Goal: Task Accomplishment & Management: Complete application form

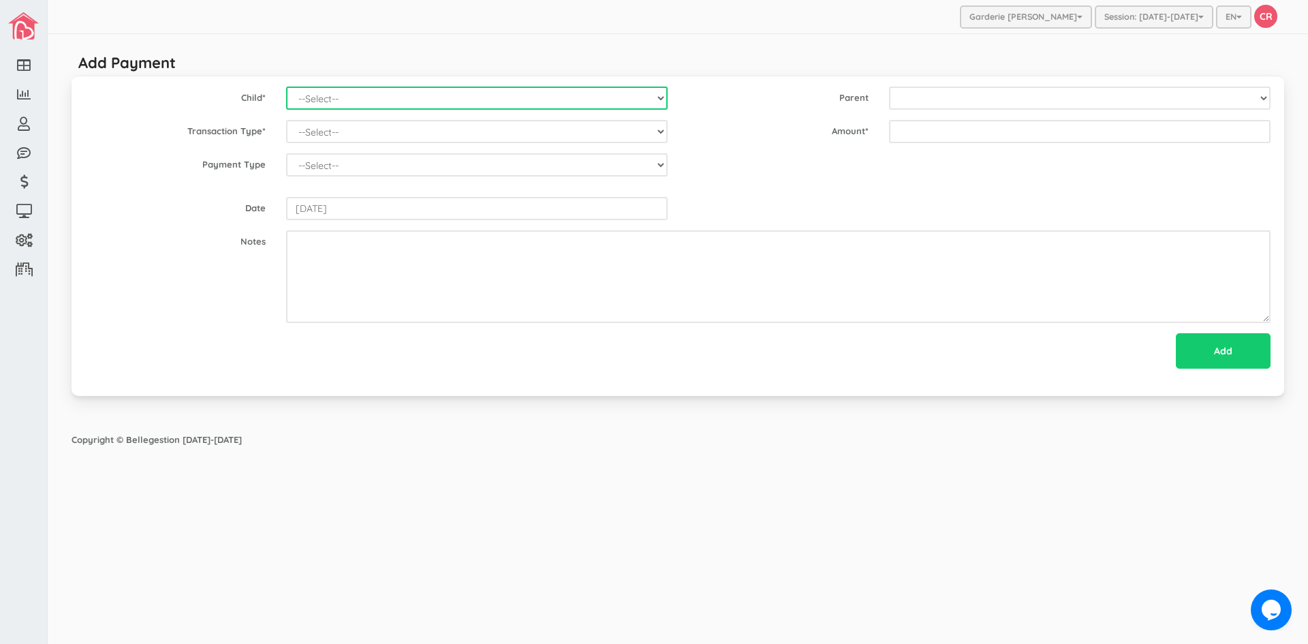
click at [659, 97] on select "--Select-- [PERSON_NAME] [PERSON_NAME] [PERSON_NAME] [PERSON_NAME] [PERSON_NAME…" at bounding box center [477, 98] width 382 height 23
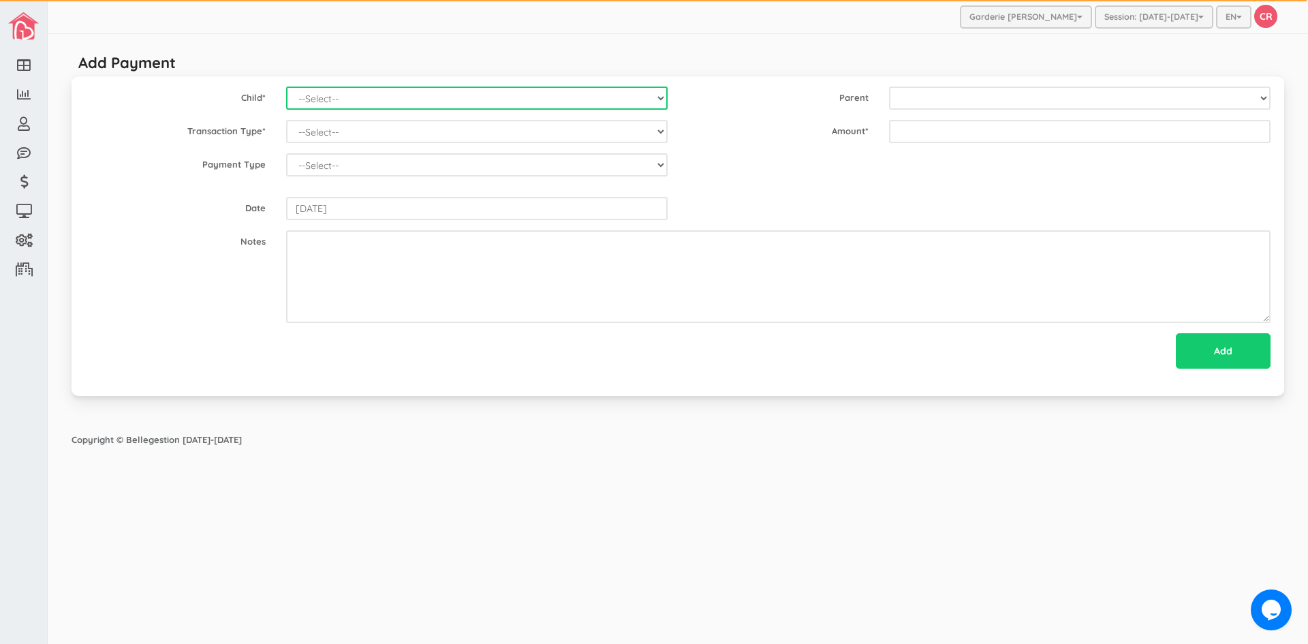
select select "1823"
click at [286, 87] on select "--Select-- [PERSON_NAME] [PERSON_NAME] [PERSON_NAME] [PERSON_NAME] [PERSON_NAME…" at bounding box center [477, 98] width 382 height 23
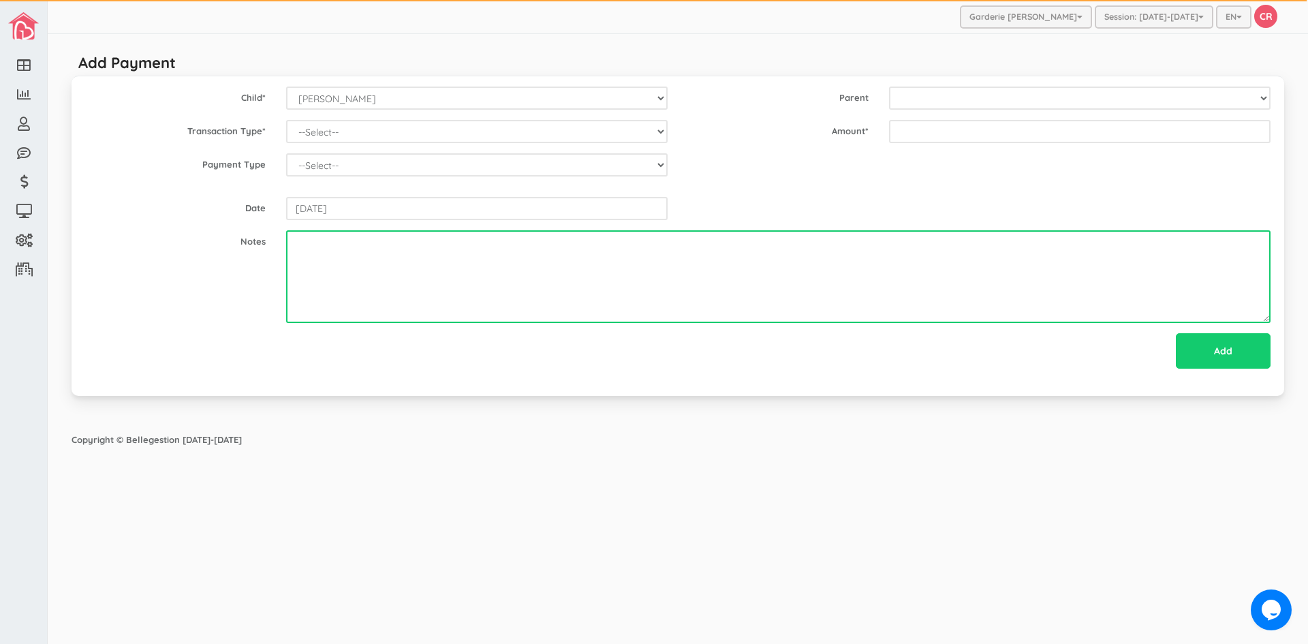
click at [406, 318] on textarea at bounding box center [778, 276] width 985 height 93
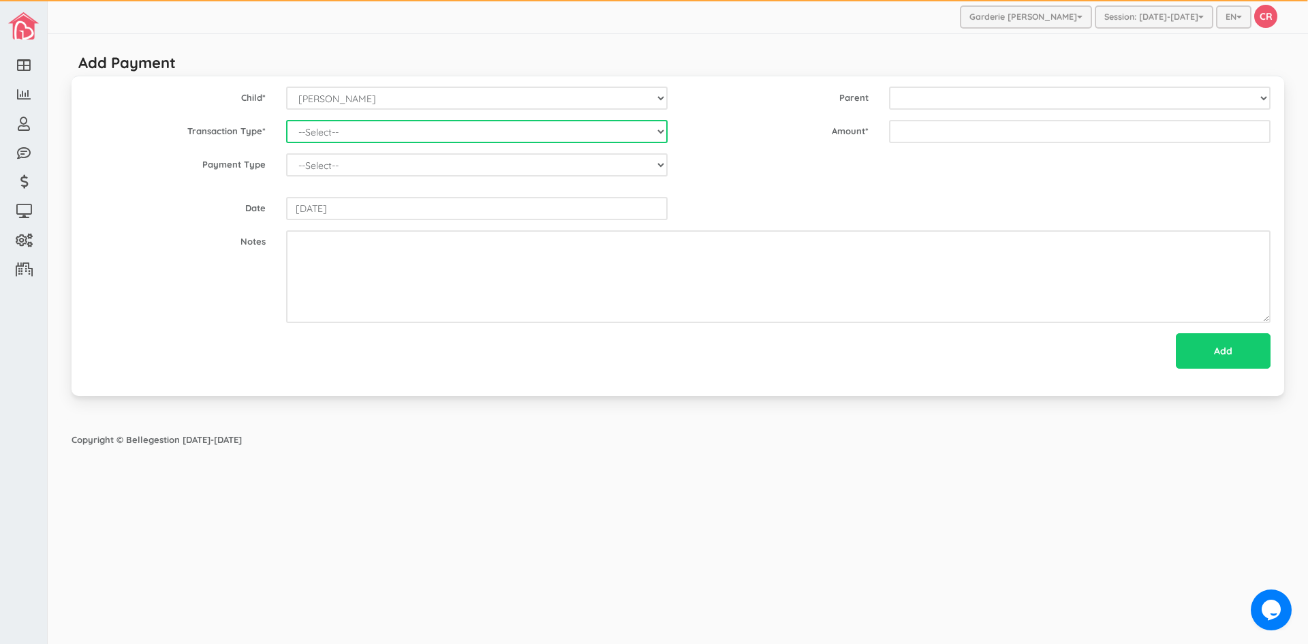
click at [656, 130] on select "--Select-- Balance Administrative credit Payment ChargeNSF Check Returned Contr…" at bounding box center [477, 131] width 382 height 23
select select "Payment"
click at [286, 120] on select "--Select-- Balance Administrative credit Payment ChargeNSF Check Returned Contr…" at bounding box center [477, 131] width 382 height 23
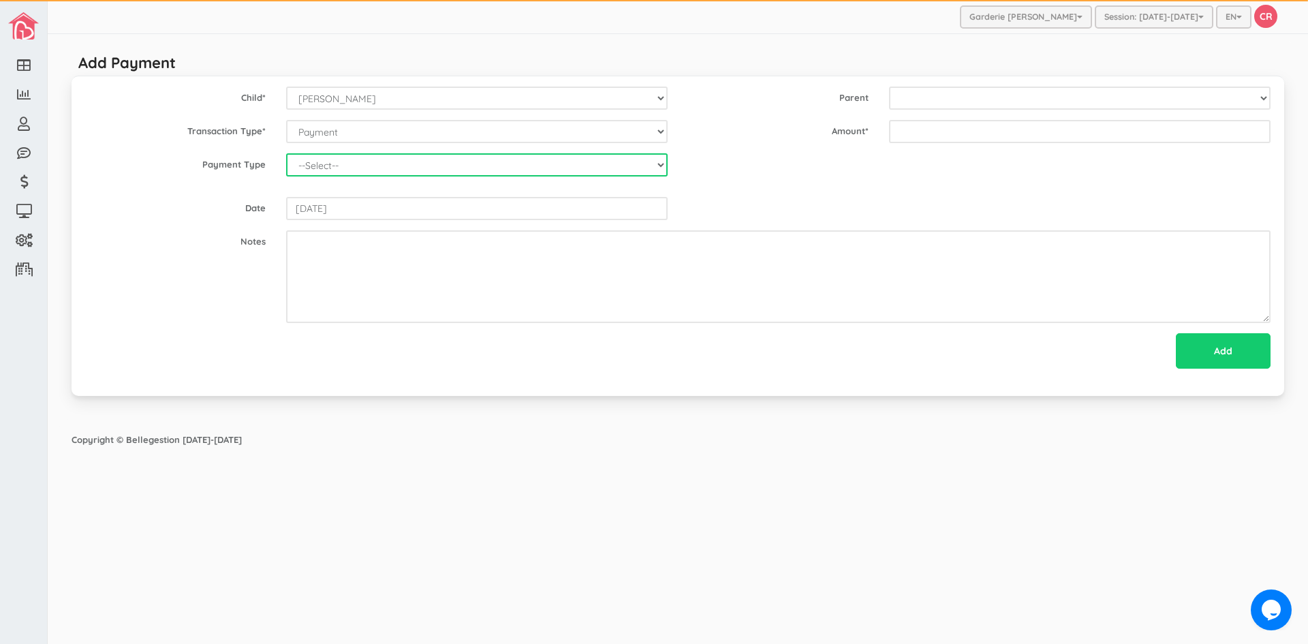
click at [634, 172] on select "--Select-- Cash Cheque Debit E-transfer" at bounding box center [477, 164] width 382 height 23
select select "ETransfer"
click at [286, 153] on select "--Select-- Cash Cheque Debit E-transfer" at bounding box center [477, 164] width 382 height 23
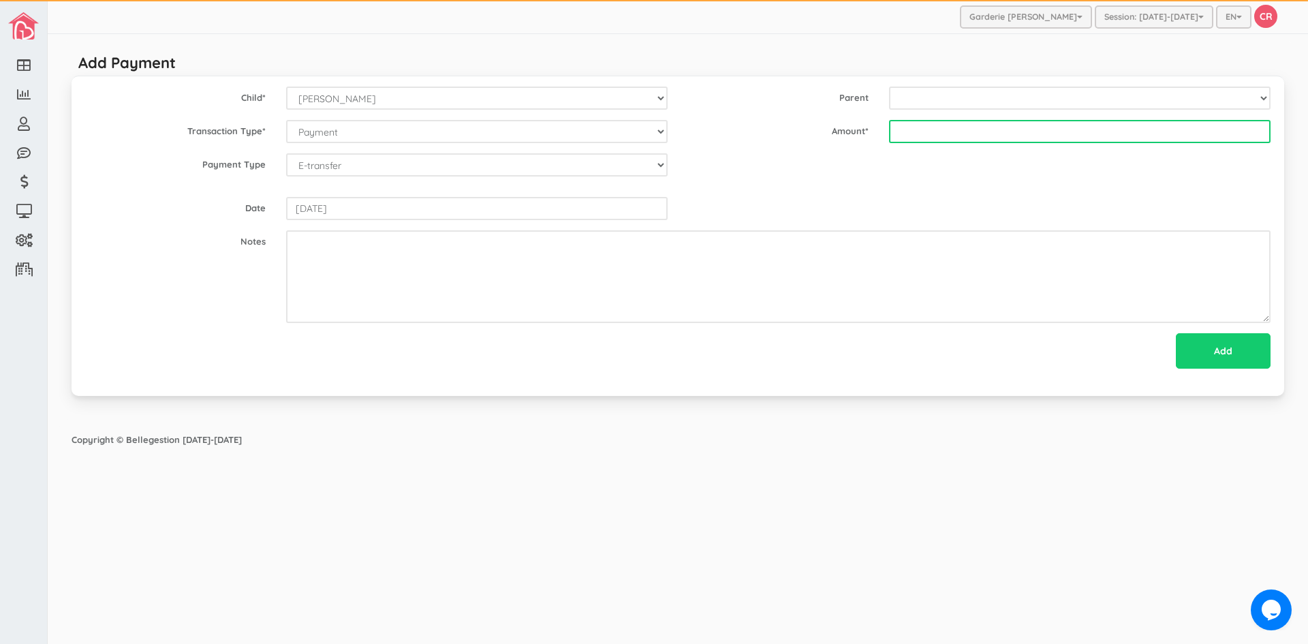
click at [925, 131] on input "text" at bounding box center [1080, 131] width 382 height 23
type input "205.70"
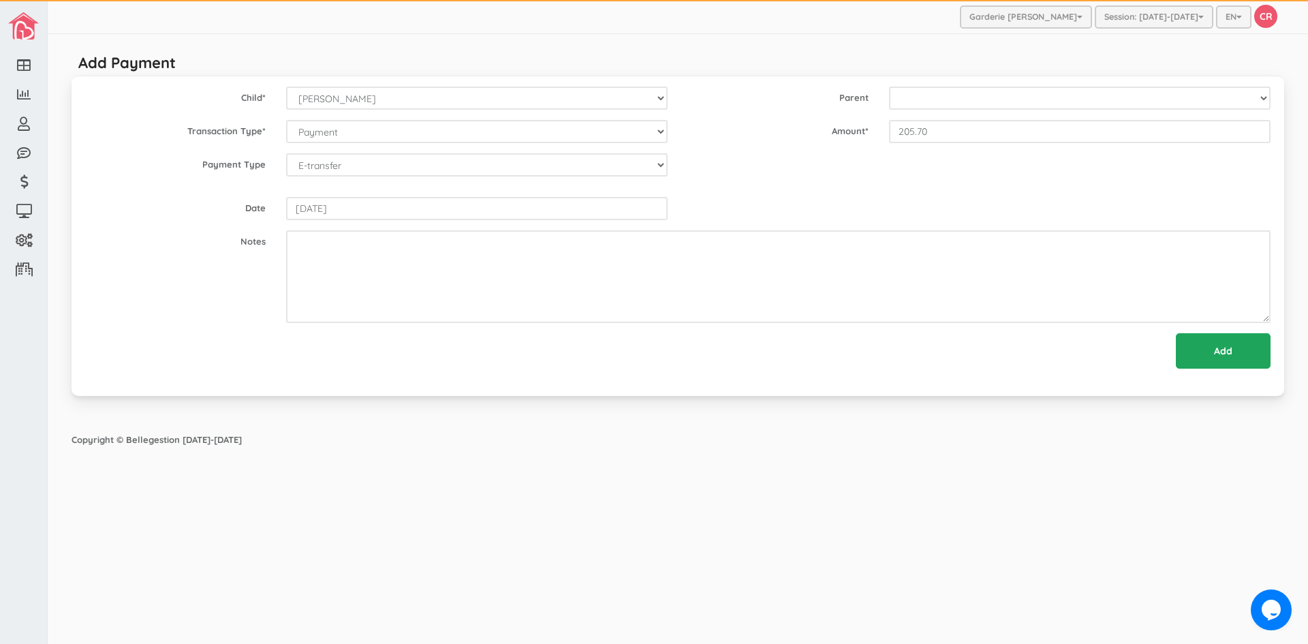
click at [1229, 346] on input "Add" at bounding box center [1223, 350] width 95 height 35
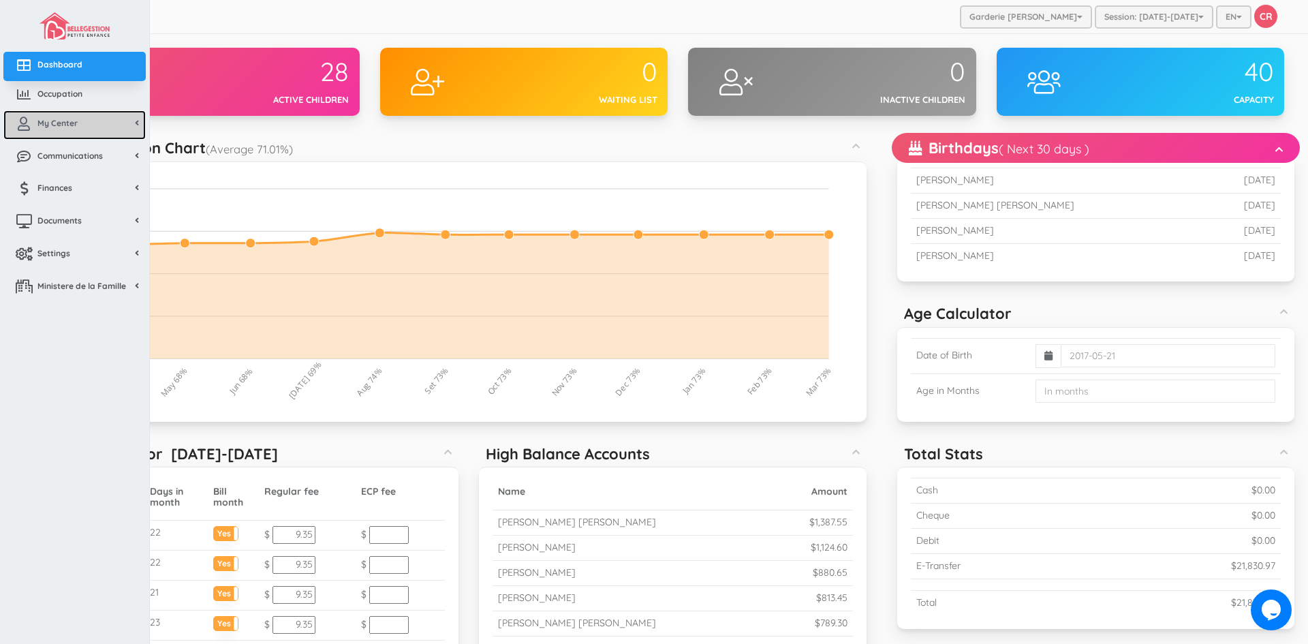
click at [42, 120] on span "My Center" at bounding box center [57, 123] width 40 height 12
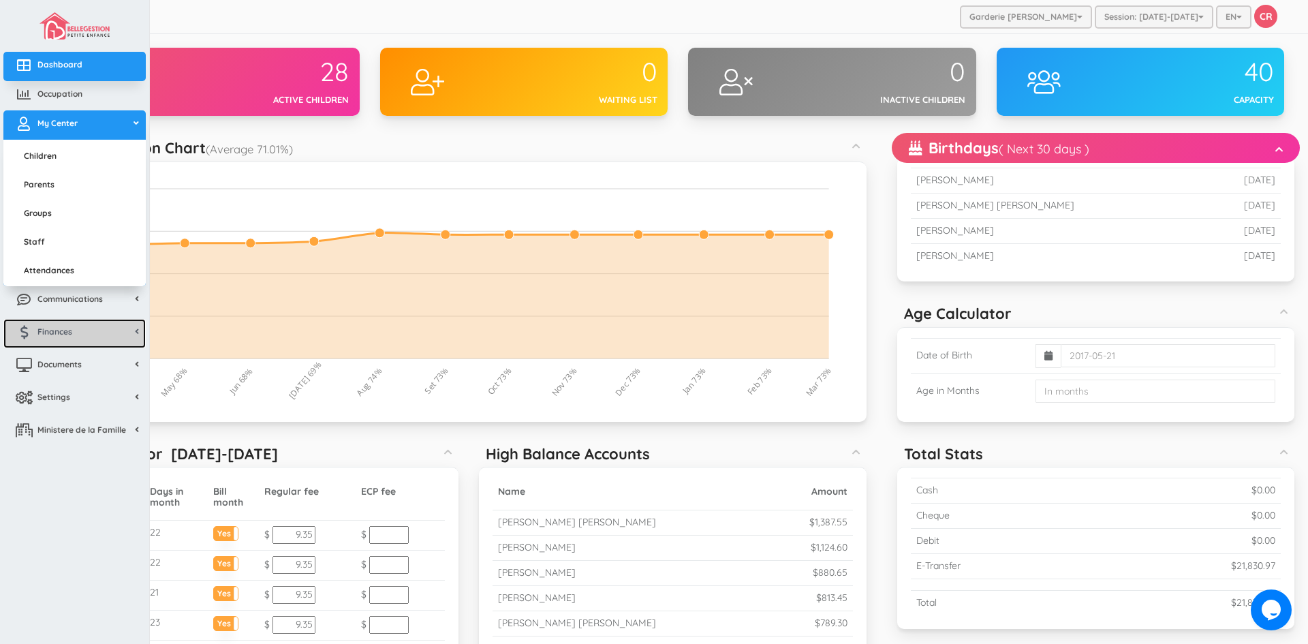
click at [73, 337] on link "Finances" at bounding box center [74, 333] width 142 height 29
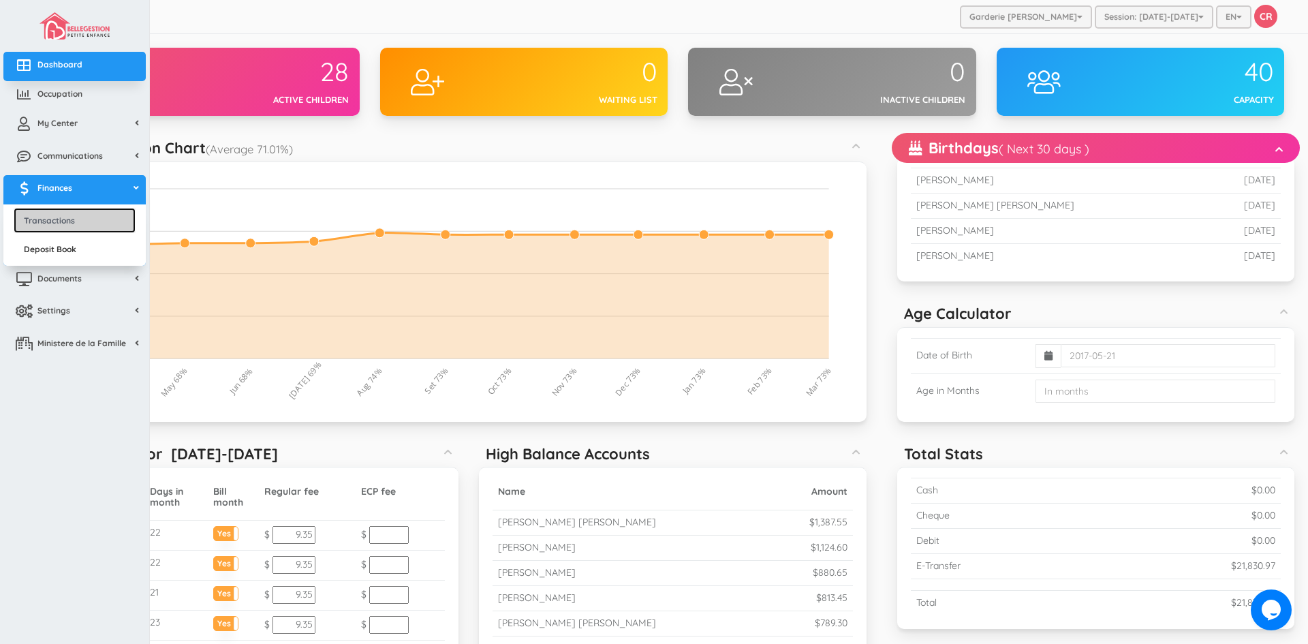
click at [62, 222] on link "Transactions" at bounding box center [75, 220] width 122 height 25
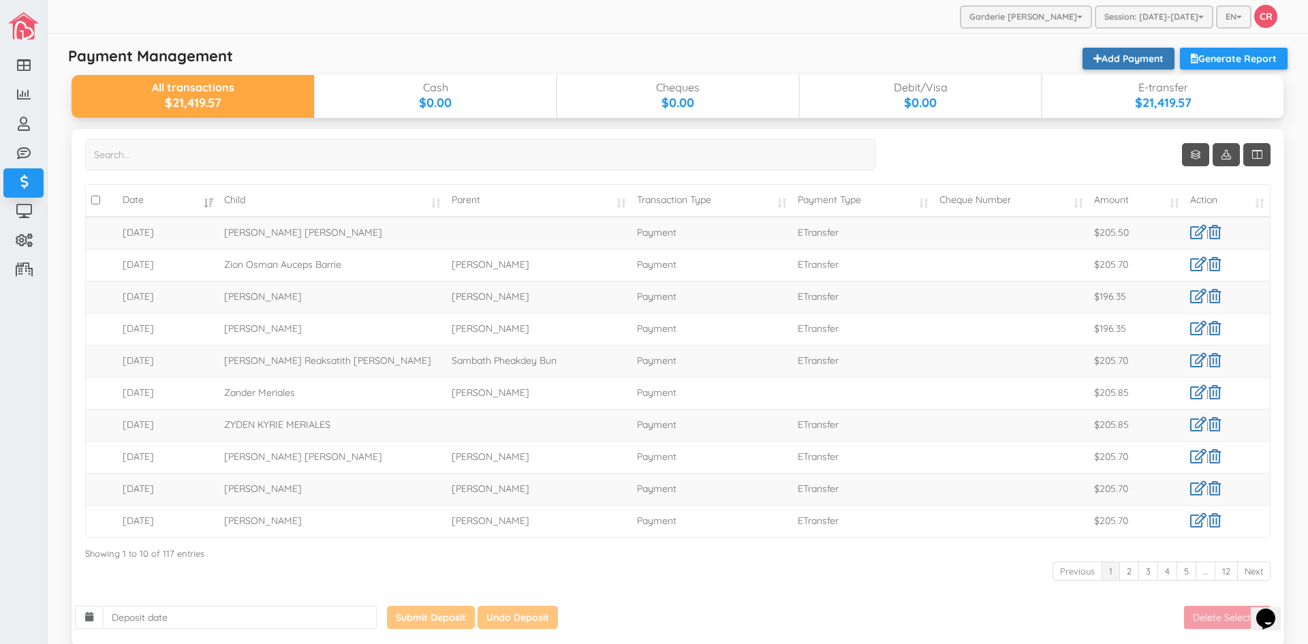
click at [1090, 48] on link "Add Payment" at bounding box center [1129, 59] width 92 height 22
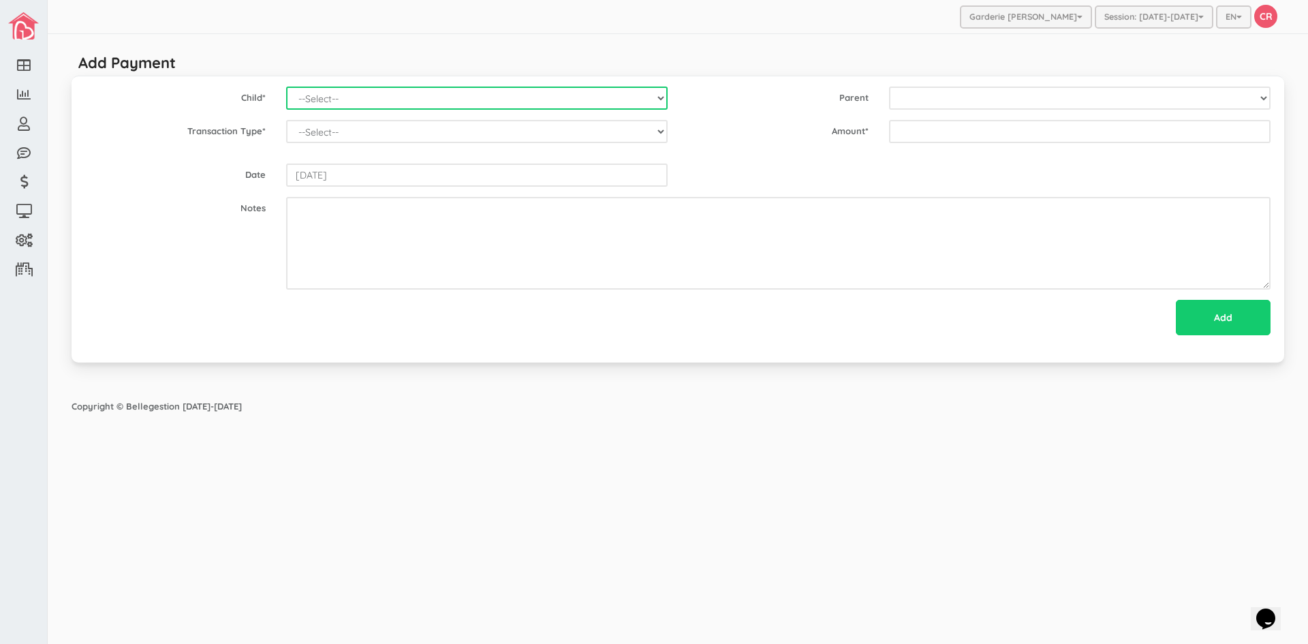
click at [353, 103] on select "--Select-- Alexander Romeo Zamora Alistair Reaksatith Kheng Asher Osborne Willi…" at bounding box center [477, 98] width 382 height 23
select select "1823"
click at [286, 87] on select "--Select-- Alexander Romeo Zamora Alistair Reaksatith Kheng Asher Osborne Willi…" at bounding box center [477, 98] width 382 height 23
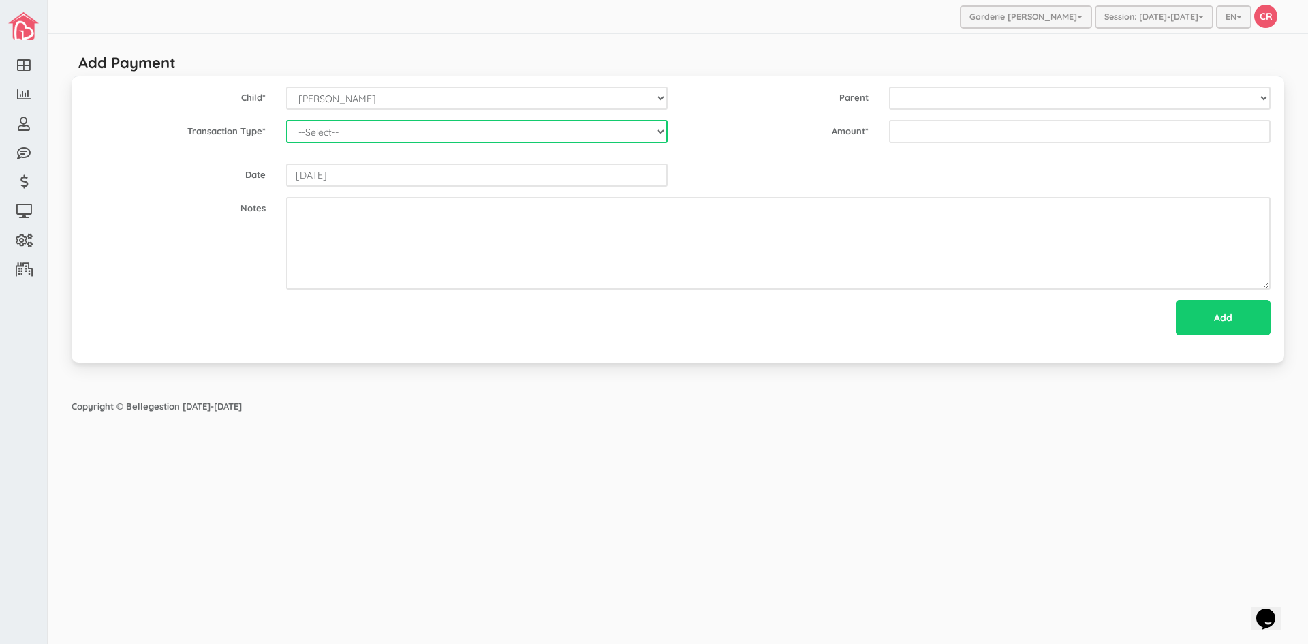
click at [495, 138] on select "--Select-- Balance Administrative credit Payment ChargeNSF Check Returned Contr…" at bounding box center [477, 131] width 382 height 23
select select "Payment"
click at [286, 120] on select "--Select-- Balance Administrative credit Payment ChargeNSF Check Returned Contr…" at bounding box center [477, 131] width 382 height 23
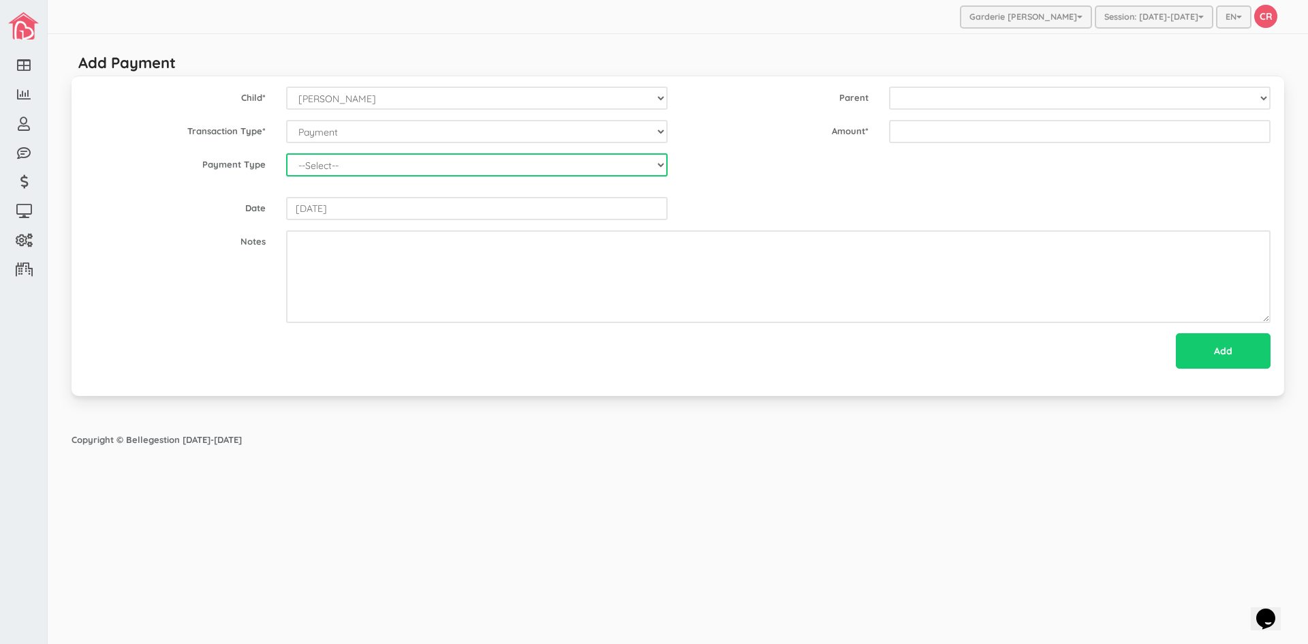
click at [371, 162] on select "--Select-- Cash Cheque Debit E-transfer" at bounding box center [477, 164] width 382 height 23
select select "ETransfer"
click at [286, 153] on select "--Select-- Cash Cheque Debit E-transfer" at bounding box center [477, 164] width 382 height 23
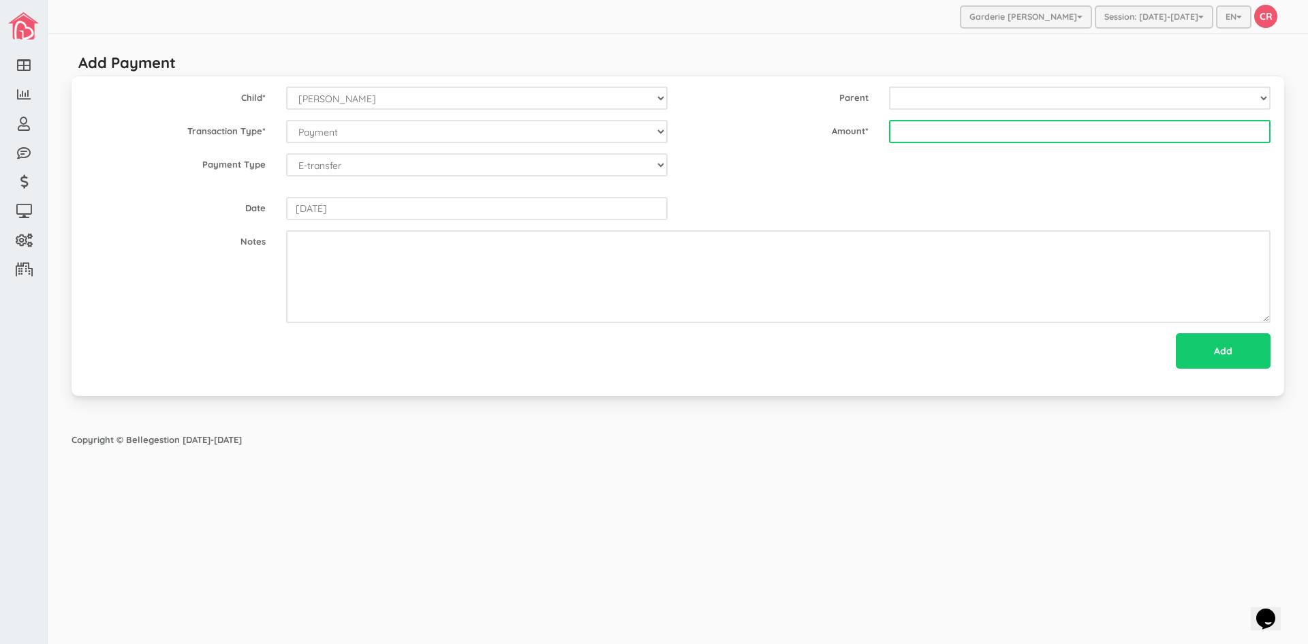
click at [914, 133] on input "text" at bounding box center [1080, 131] width 382 height 23
type input "205.70"
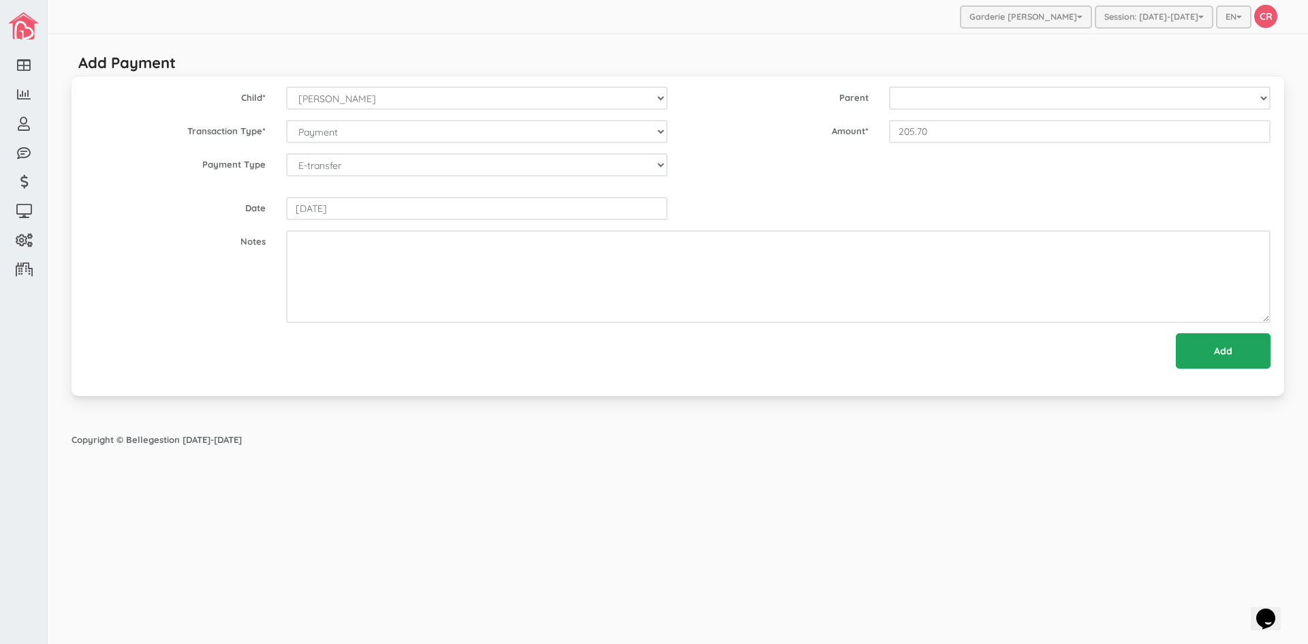
click at [1218, 348] on input "Add" at bounding box center [1223, 350] width 95 height 35
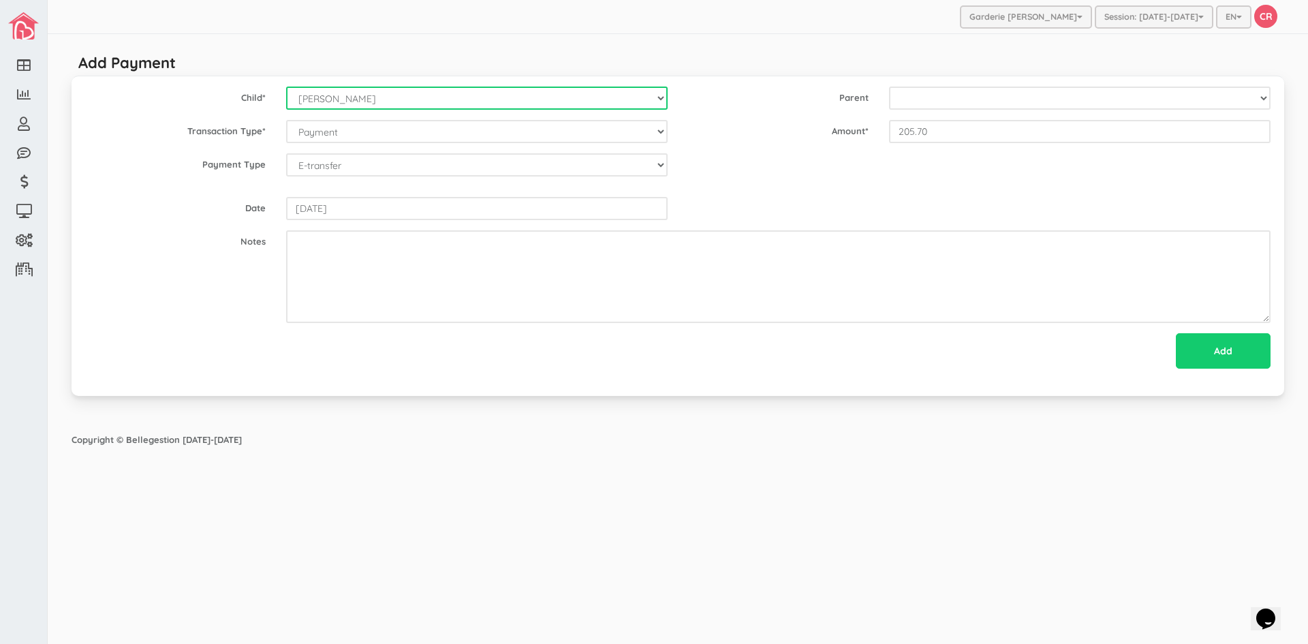
click at [657, 100] on select "--Select-- Alexander Romeo Zamora Alistair Reaksatith Kheng Asher Osborne Willi…" at bounding box center [477, 98] width 382 height 23
select select "1748"
click at [286, 87] on select "--Select-- Alexander Romeo Zamora Alistair Reaksatith Kheng Asher Osborne Willi…" at bounding box center [477, 98] width 382 height 23
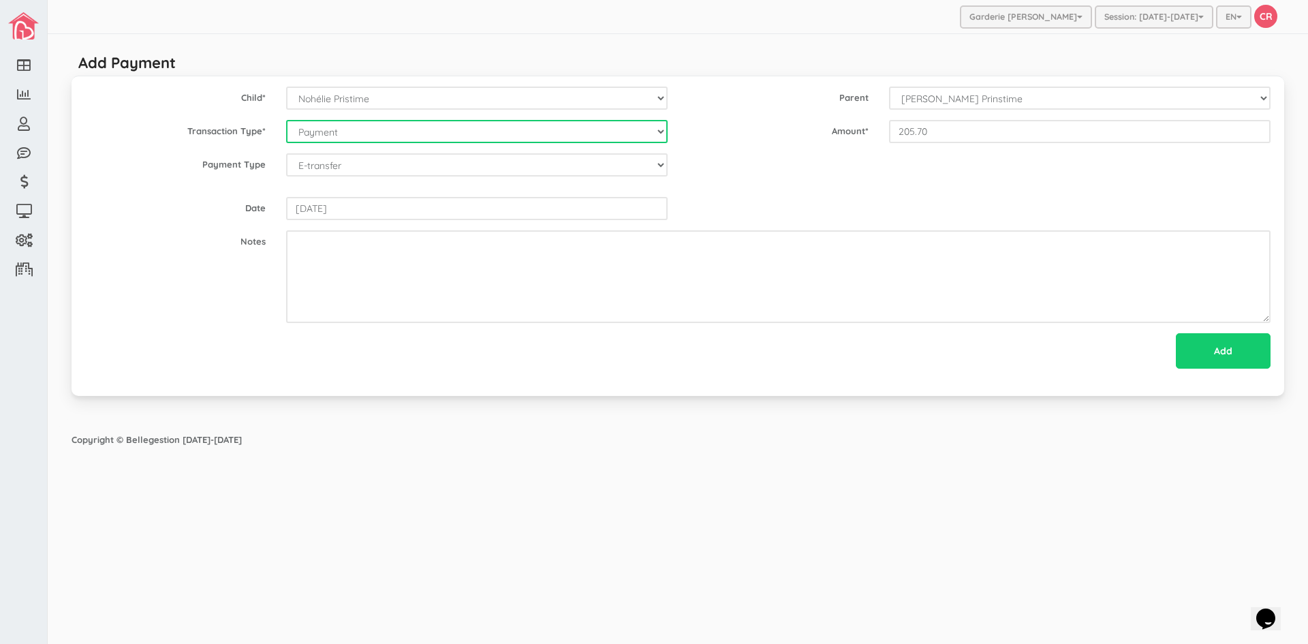
click at [657, 134] on select "--Select-- Balance Administrative credit Payment ChargeNSF Check Returned Contr…" at bounding box center [477, 131] width 382 height 23
select select "Payment"
click at [286, 120] on select "--Select-- Balance Administrative credit Payment ChargeNSF Check Returned Contr…" at bounding box center [477, 131] width 382 height 23
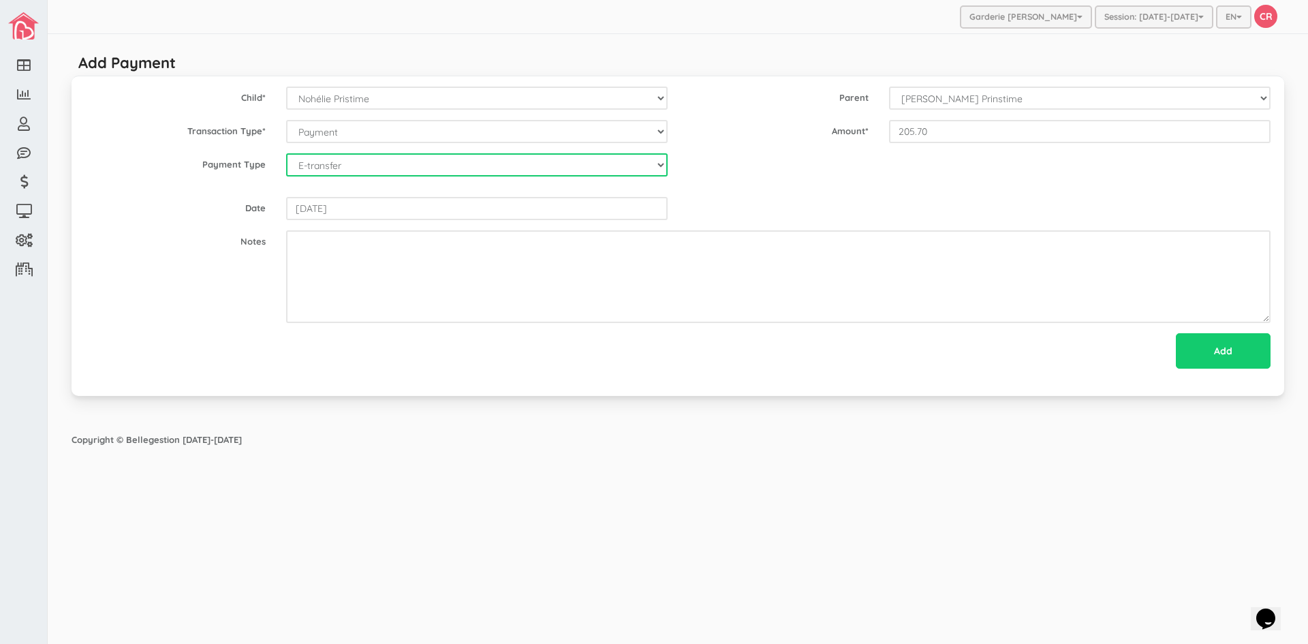
click at [656, 164] on select "--Select-- Cash Cheque Debit E-transfer" at bounding box center [477, 164] width 382 height 23
select select "ETransfer"
click at [286, 153] on select "--Select-- Cash Cheque Debit E-transfer" at bounding box center [477, 164] width 382 height 23
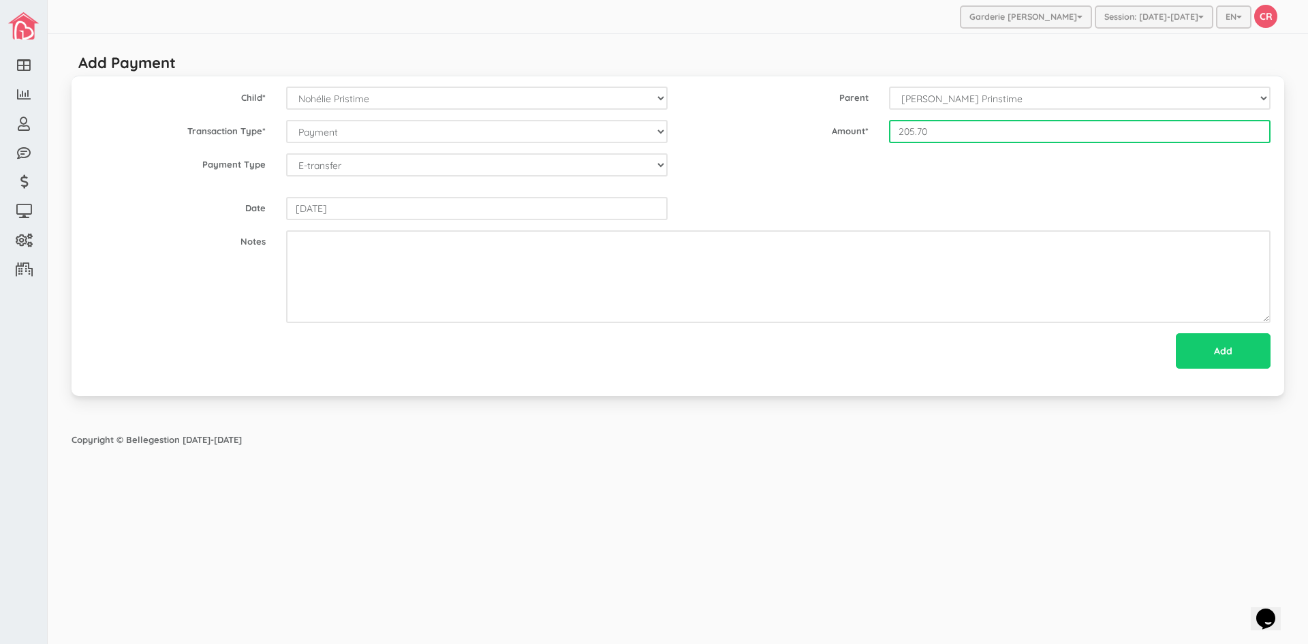
click at [935, 132] on input "205.70" at bounding box center [1080, 131] width 382 height 23
type input "205.70"
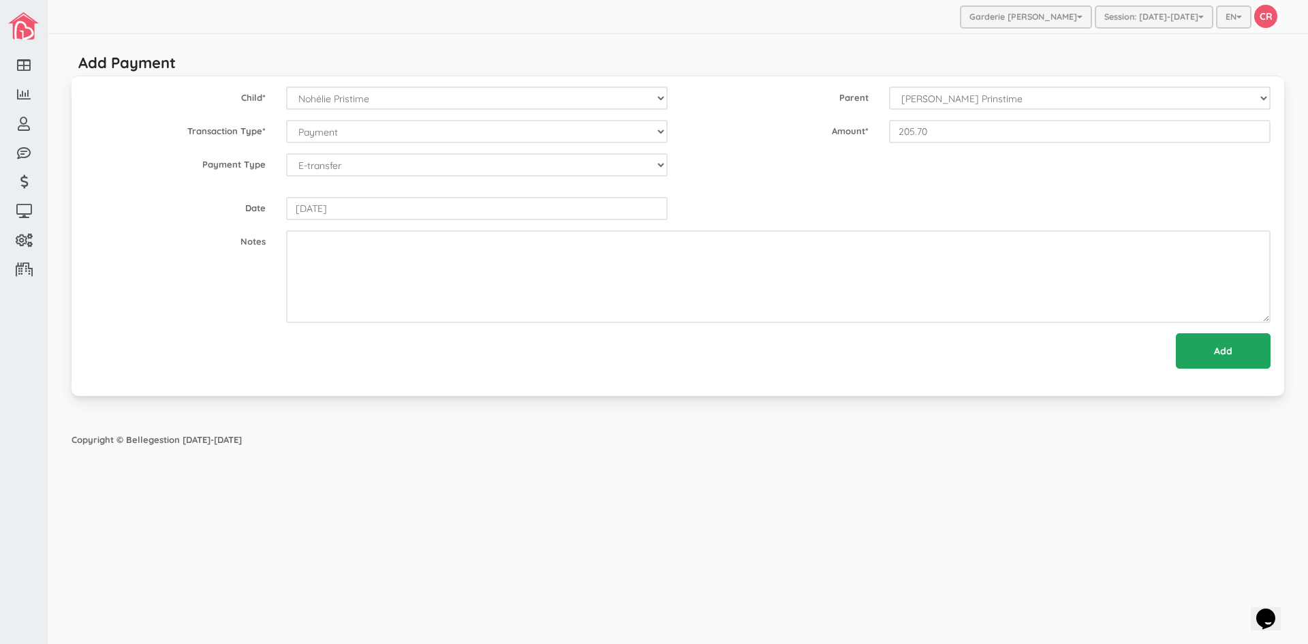
click at [1236, 355] on input "Add" at bounding box center [1223, 350] width 95 height 35
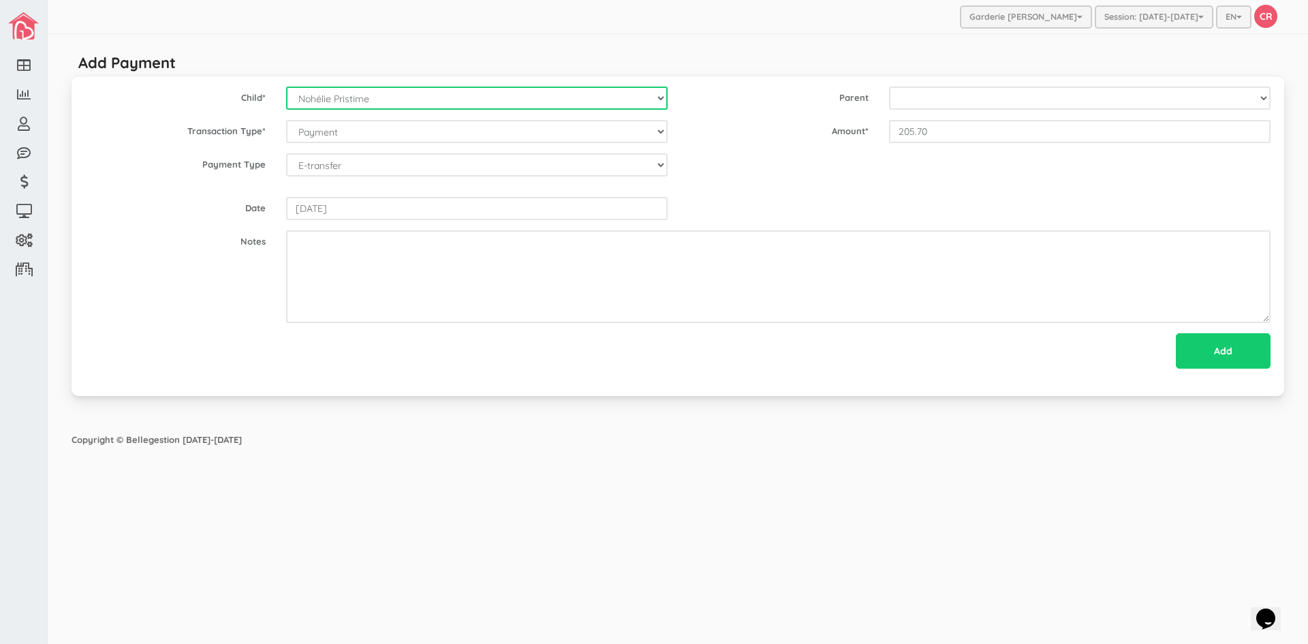
click at [652, 91] on select "--Select-- [PERSON_NAME] [PERSON_NAME] [PERSON_NAME] [PERSON_NAME] [PERSON_NAME…" at bounding box center [477, 98] width 382 height 23
select select "1483"
click at [286, 87] on select "--Select-- [PERSON_NAME] [PERSON_NAME] [PERSON_NAME] [PERSON_NAME] [PERSON_NAME…" at bounding box center [477, 98] width 382 height 23
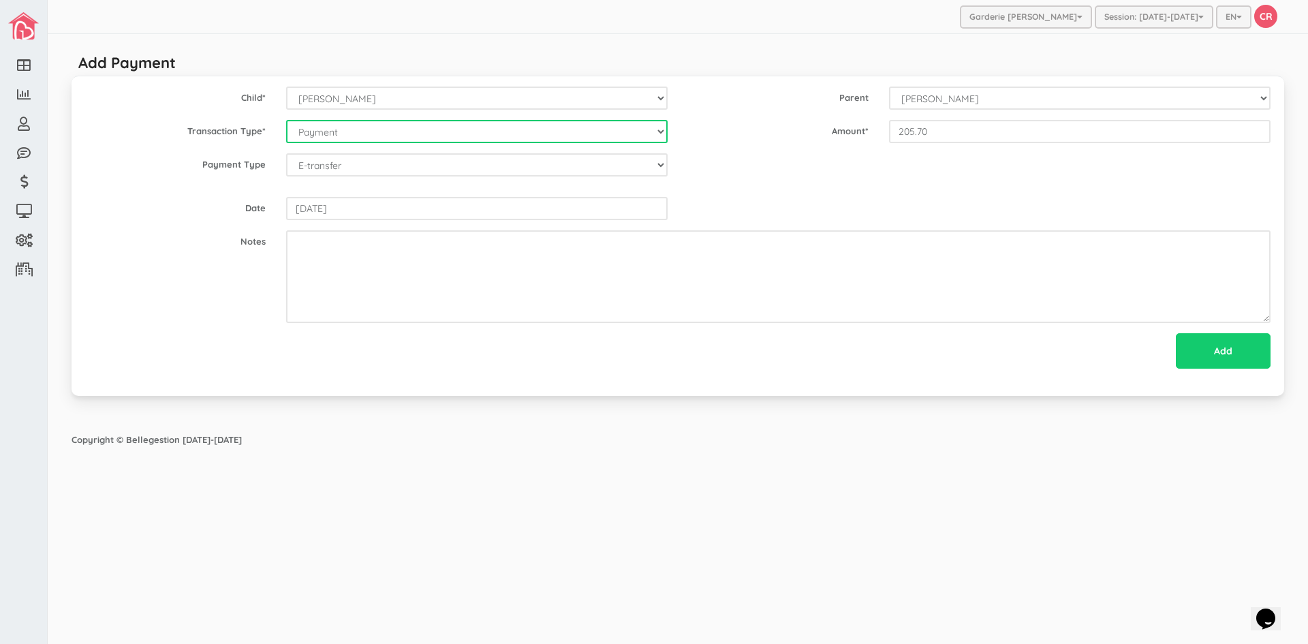
click at [663, 134] on select "--Select-- Balance Administrative credit Payment ChargeNSF Check Returned Contr…" at bounding box center [477, 131] width 382 height 23
select select "Payment"
click at [286, 120] on select "--Select-- Balance Administrative credit Payment ChargeNSF Check Returned Contr…" at bounding box center [477, 131] width 382 height 23
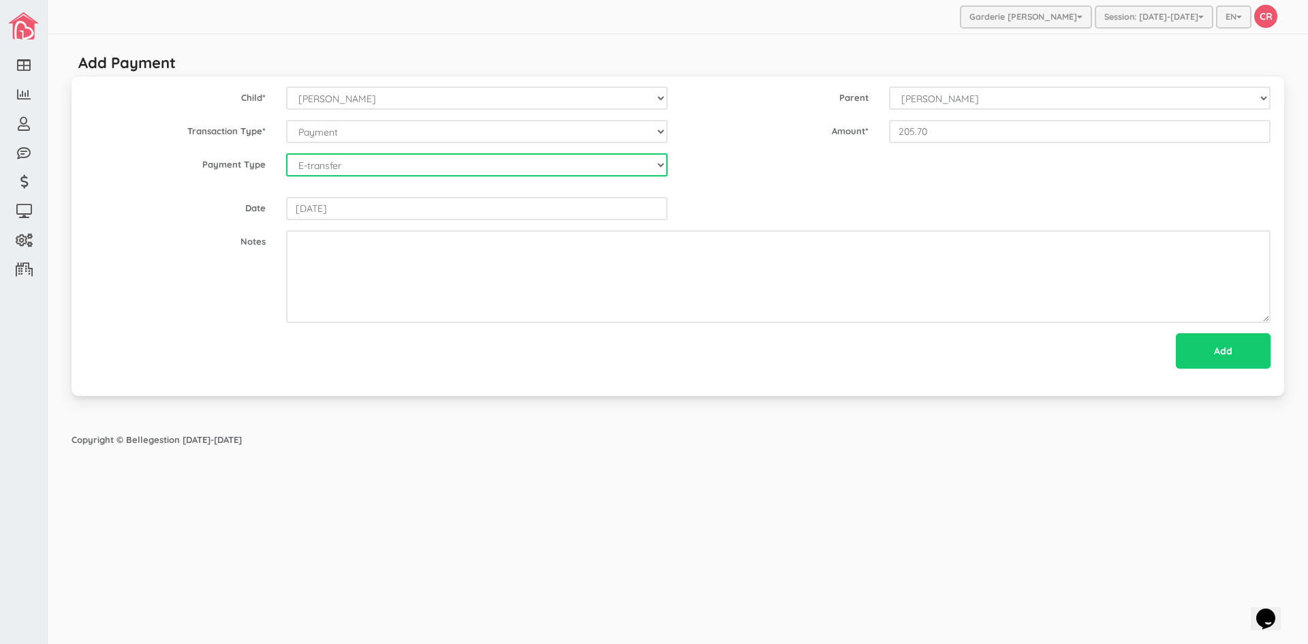
click at [531, 162] on select "--Select-- Cash Cheque Debit E-transfer" at bounding box center [477, 164] width 382 height 23
select select "ETransfer"
click at [286, 153] on select "--Select-- Cash Cheque Debit E-transfer" at bounding box center [477, 164] width 382 height 23
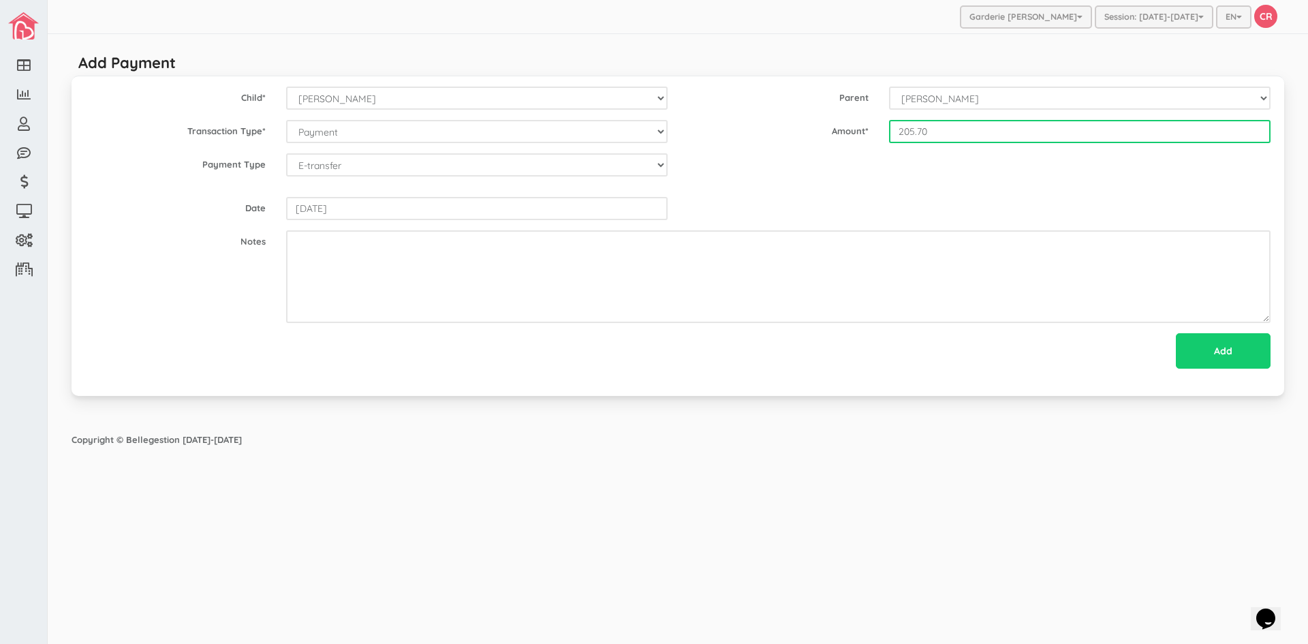
click at [902, 134] on input "205.70" at bounding box center [1080, 131] width 382 height 23
type input "205.70"
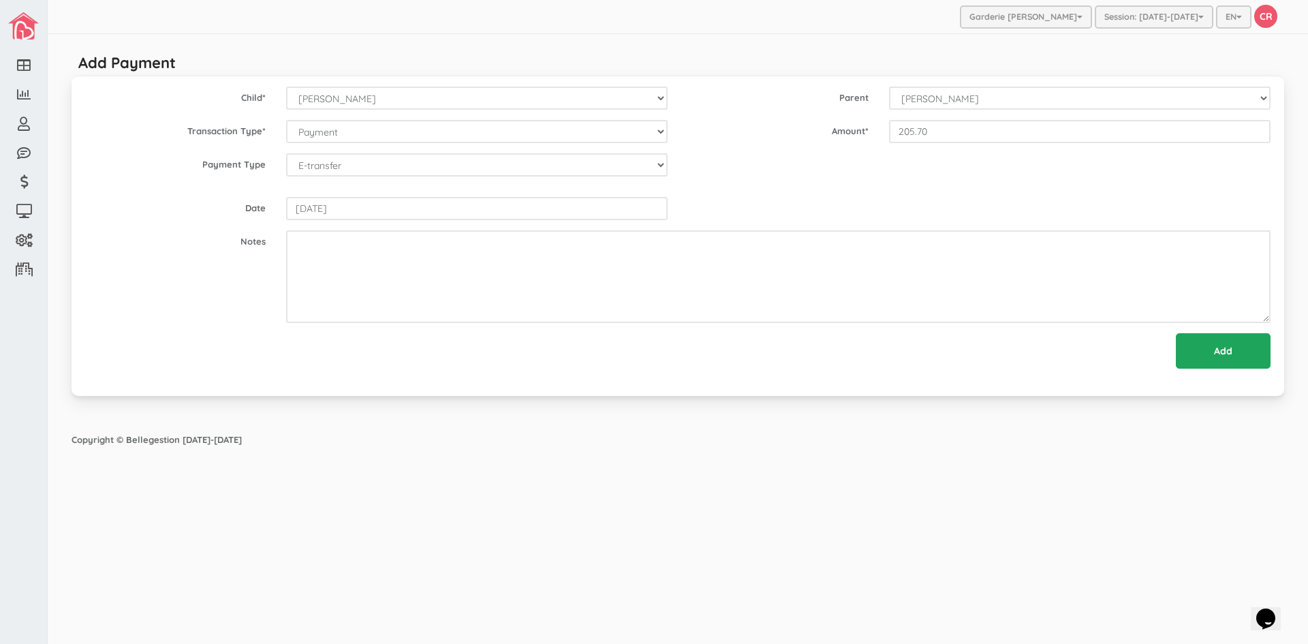
click at [1220, 344] on input "Add" at bounding box center [1223, 350] width 95 height 35
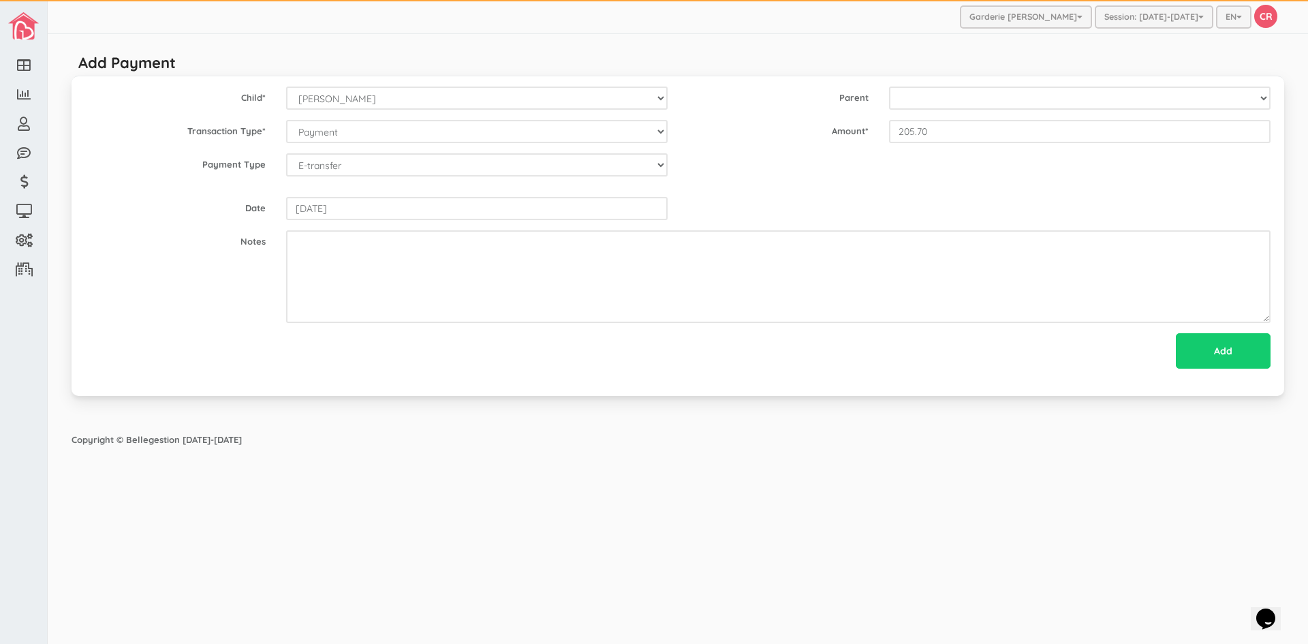
click at [778, 523] on div "Garderie Mary Poppins Garderie Les Anges de Ste-Therese Garderie Les Petits Pou…" at bounding box center [678, 322] width 1261 height 644
click at [356, 515] on div "Garderie Mary Poppins Garderie Les Anges de Ste-Therese Garderie Les Petits Pou…" at bounding box center [678, 322] width 1261 height 644
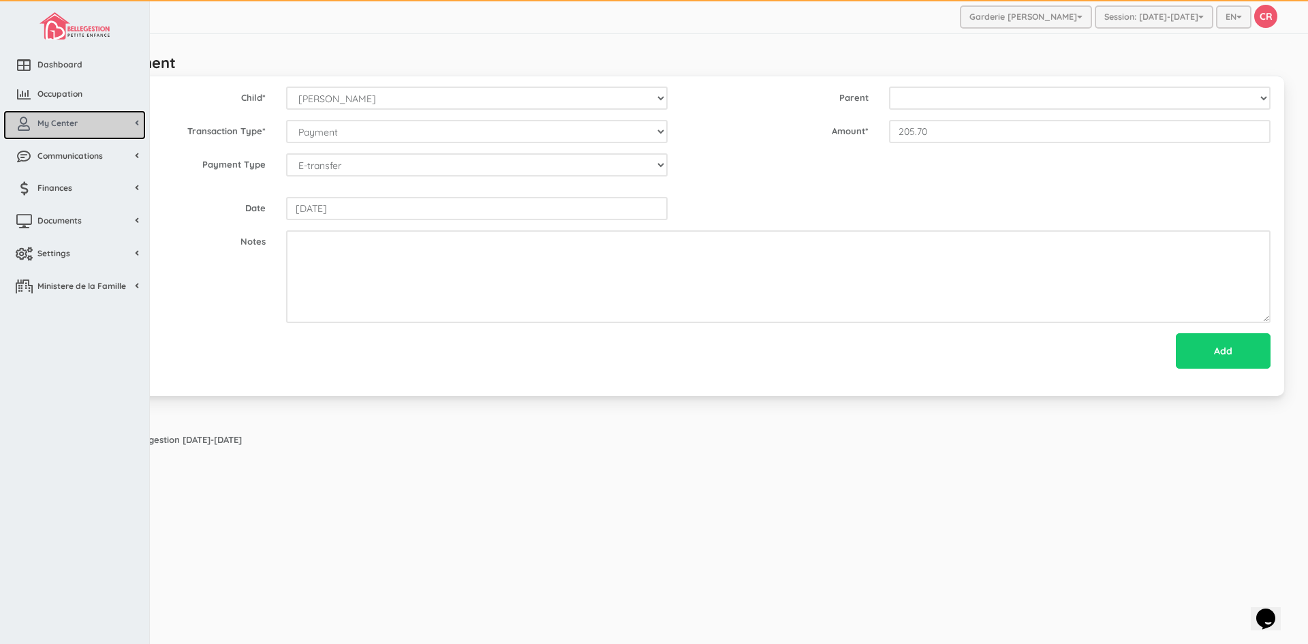
click at [55, 128] on span "My Center" at bounding box center [57, 123] width 40 height 12
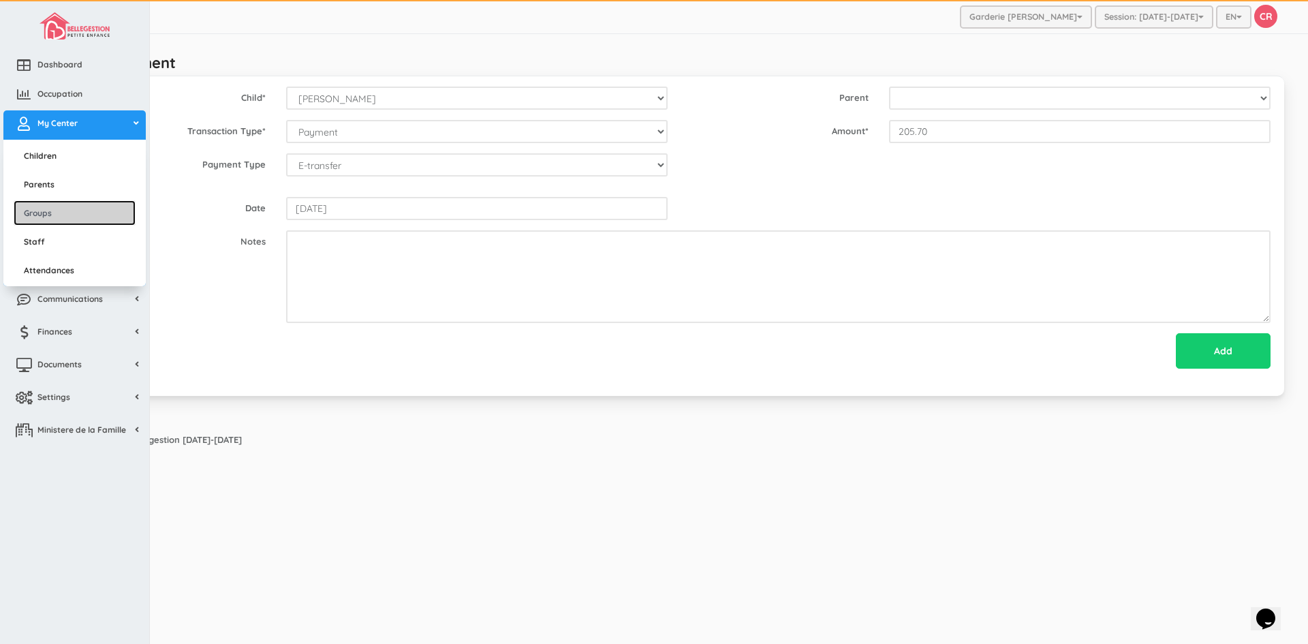
click at [63, 221] on link "Groups" at bounding box center [75, 212] width 122 height 25
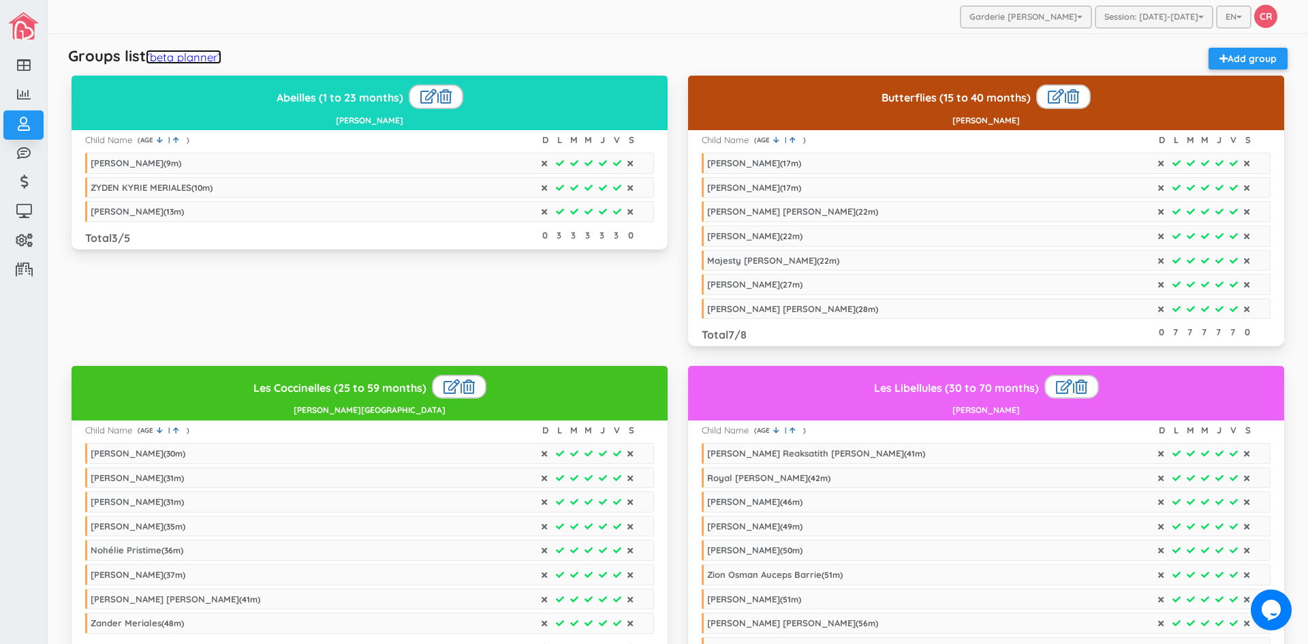
click at [192, 53] on link "(beta planner)" at bounding box center [184, 57] width 76 height 14
